Goal: Transaction & Acquisition: Purchase product/service

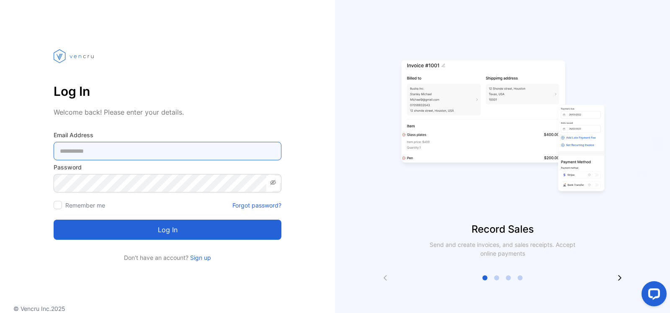
type Address-inputemail "**********"
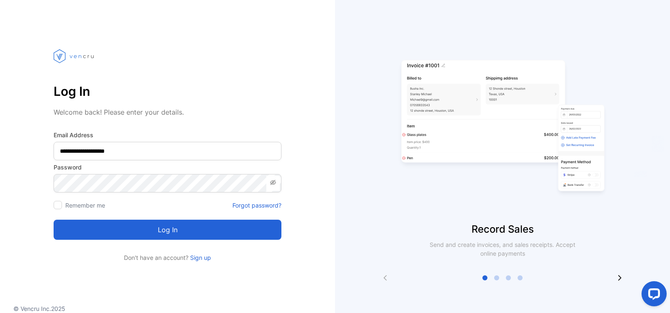
click at [234, 234] on button "Log in" at bounding box center [168, 230] width 228 height 20
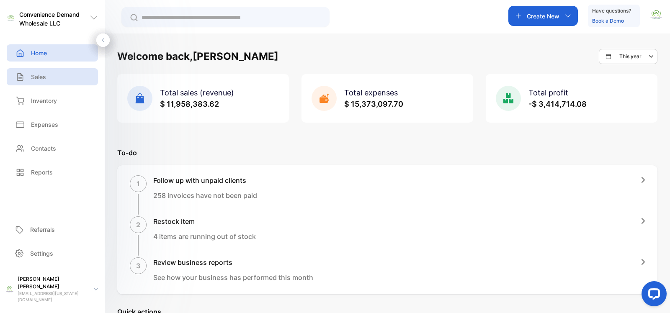
click at [24, 72] on div "Sales" at bounding box center [29, 76] width 33 height 9
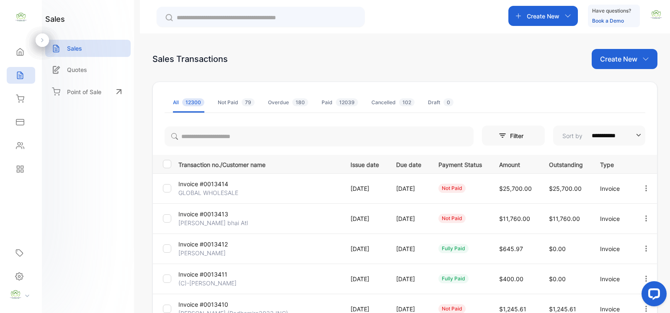
click at [200, 193] on p "GLOBAL WHOLESALE" at bounding box center [208, 192] width 60 height 9
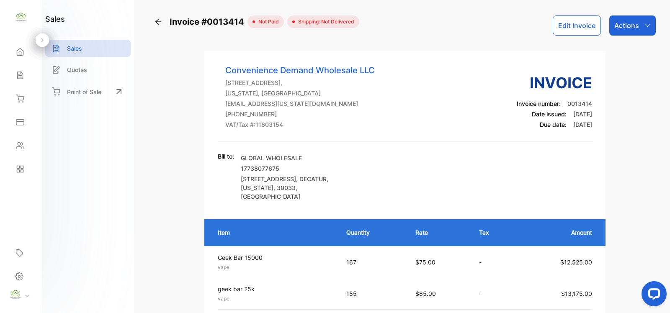
click at [624, 22] on p "Actions" at bounding box center [626, 26] width 25 height 10
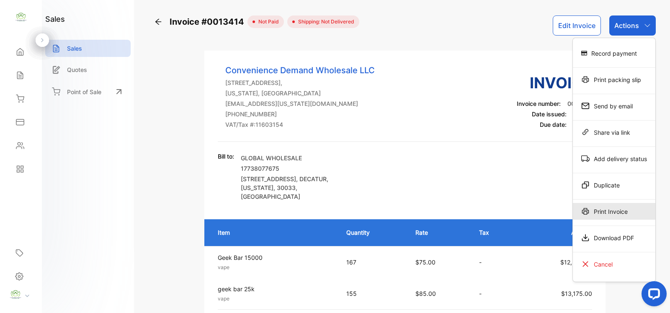
click at [625, 215] on div "Print Invoice" at bounding box center [614, 211] width 82 height 17
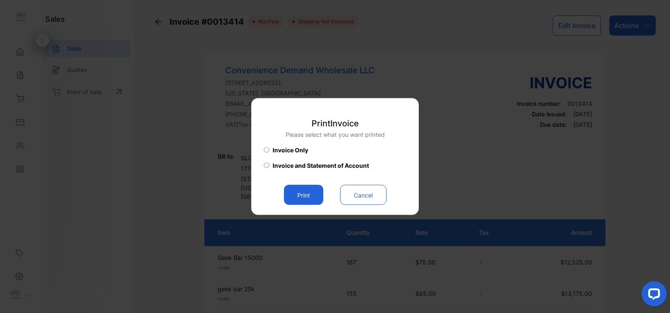
click at [313, 194] on button "Print" at bounding box center [303, 195] width 39 height 20
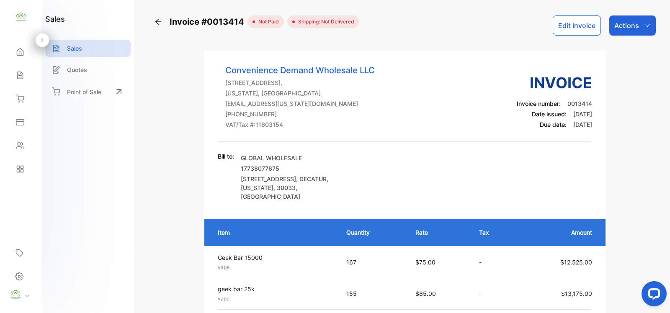
click at [18, 98] on icon at bounding box center [20, 99] width 8 height 8
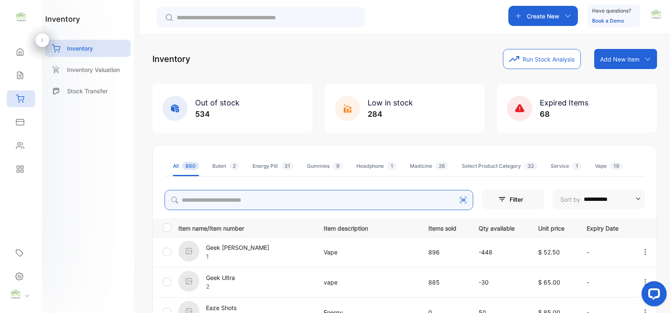
click at [200, 201] on input "search" at bounding box center [318, 200] width 308 height 20
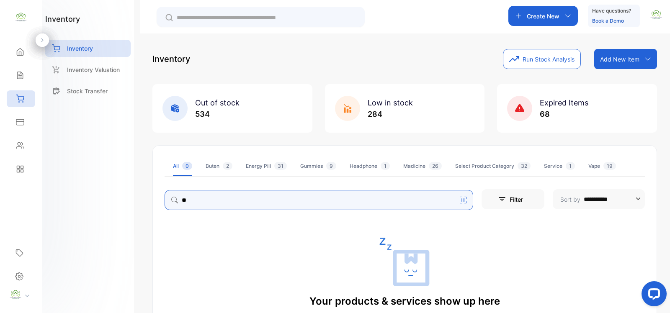
type input "*"
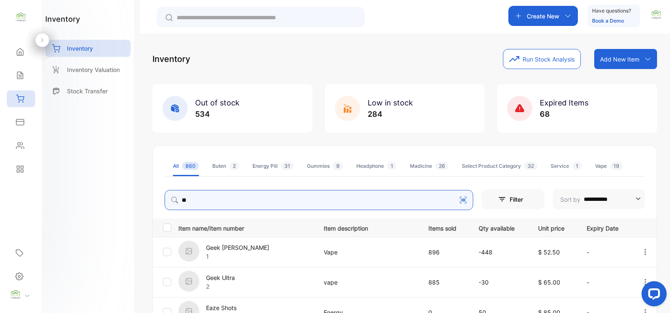
type input "*"
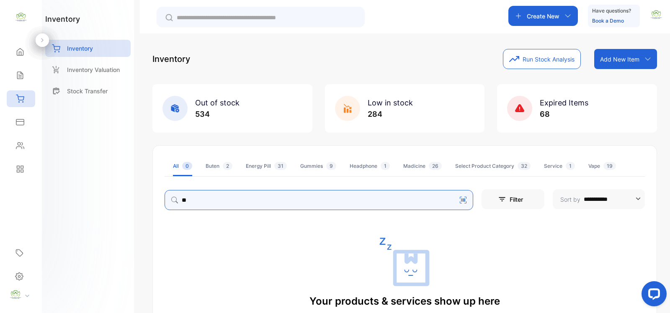
type input "*"
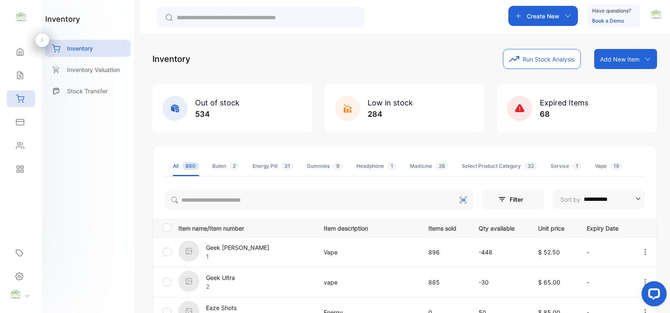
click at [290, 244] on div "Geek [PERSON_NAME] 1" at bounding box center [245, 252] width 135 height 23
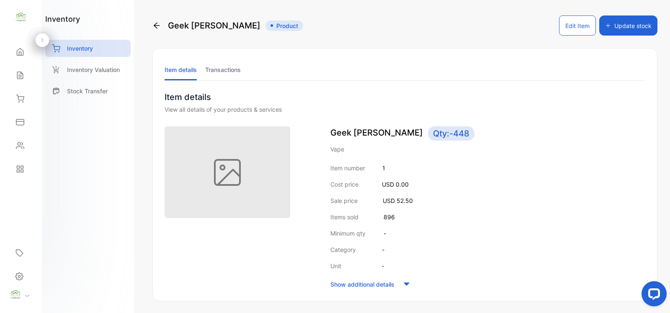
click at [85, 51] on p "Inventory" at bounding box center [80, 48] width 26 height 9
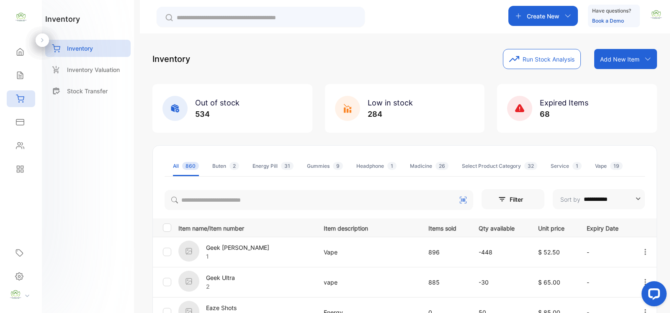
click at [21, 72] on icon at bounding box center [19, 75] width 5 height 7
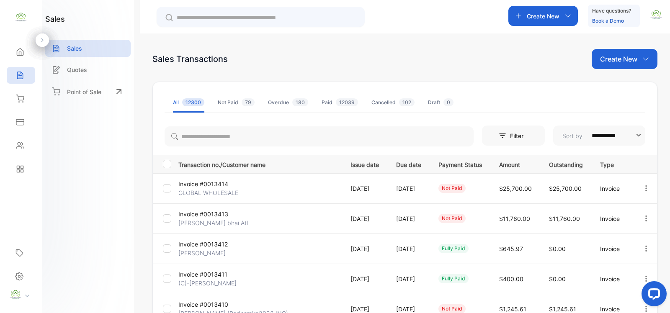
click at [539, 17] on p "Create New" at bounding box center [542, 16] width 33 height 9
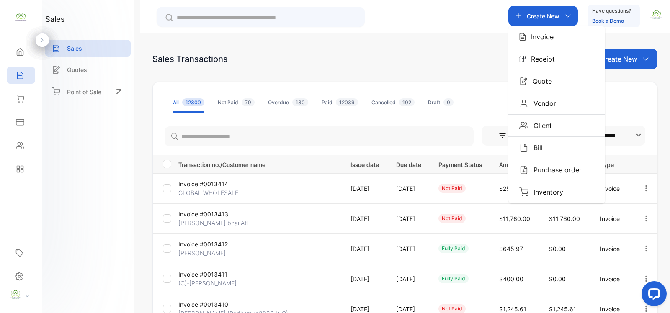
click at [543, 37] on p "Invoice" at bounding box center [540, 37] width 28 height 10
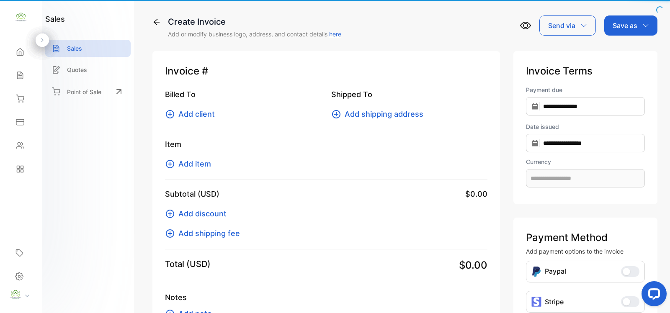
type input "**********"
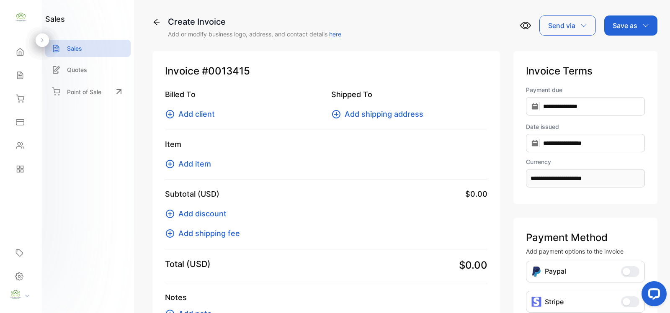
click at [201, 164] on span "Add item" at bounding box center [194, 163] width 33 height 11
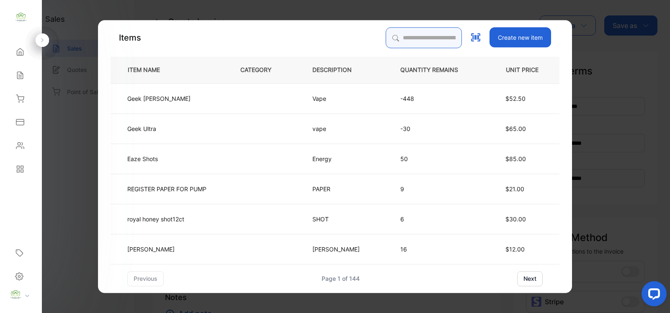
click at [392, 40] on input "search" at bounding box center [423, 37] width 76 height 21
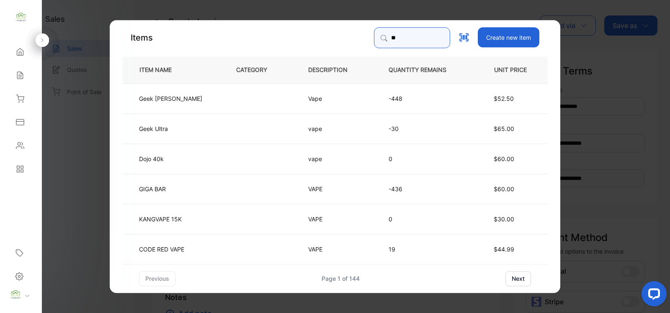
type input "*"
